Goal: Navigation & Orientation: Find specific page/section

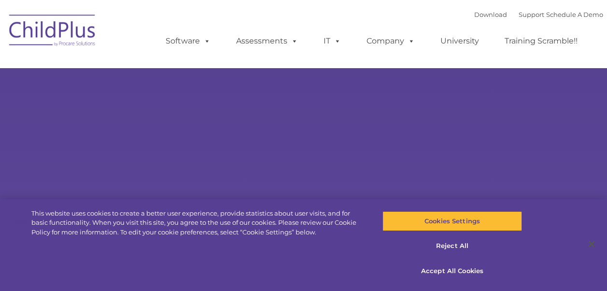
type input ""
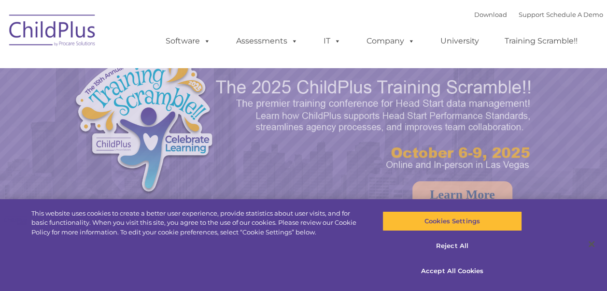
select select "MEDIUM"
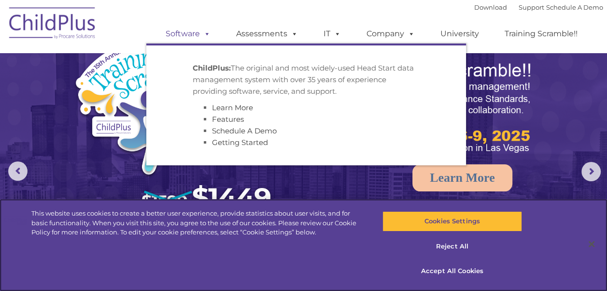
scroll to position [2, 0]
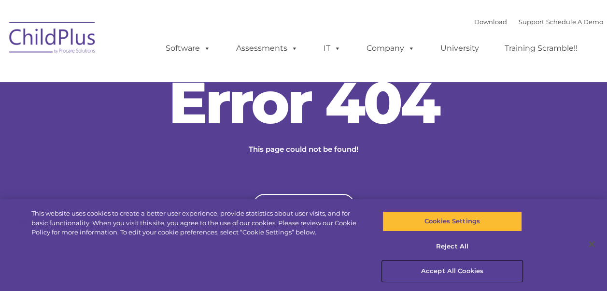
click at [436, 273] on button "Accept All Cookies" at bounding box center [451, 271] width 139 height 20
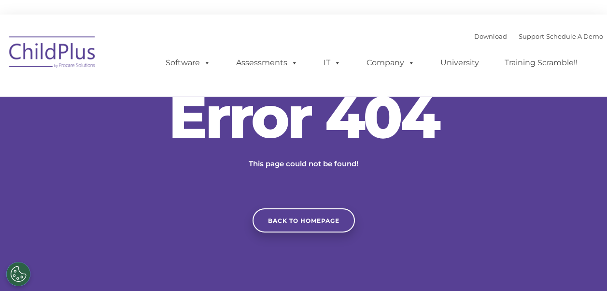
scroll to position [14, 0]
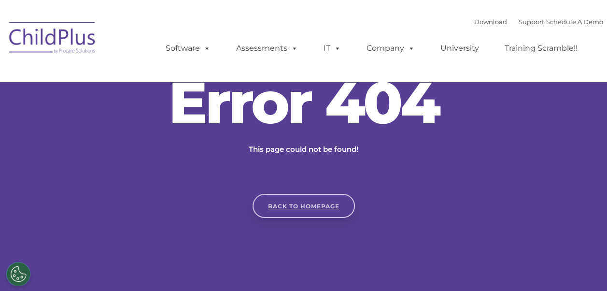
click at [293, 202] on link "Back to homepage" at bounding box center [303, 206] width 102 height 24
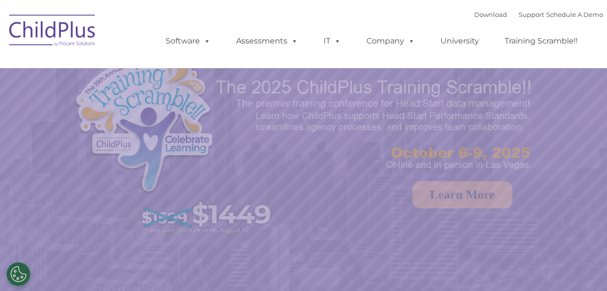
select select "MEDIUM"
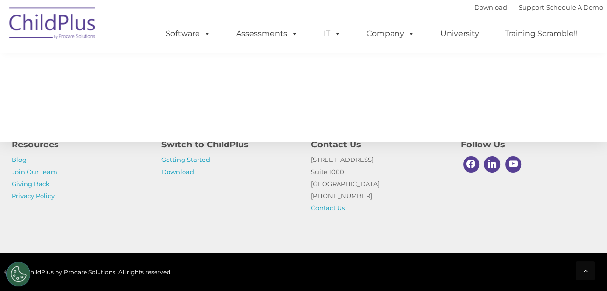
scroll to position [1168, 0]
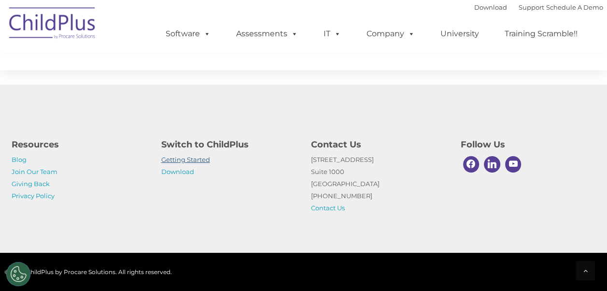
click at [195, 159] on link "Getting Started" at bounding box center [185, 159] width 49 height 8
